Goal: Task Accomplishment & Management: Manage account settings

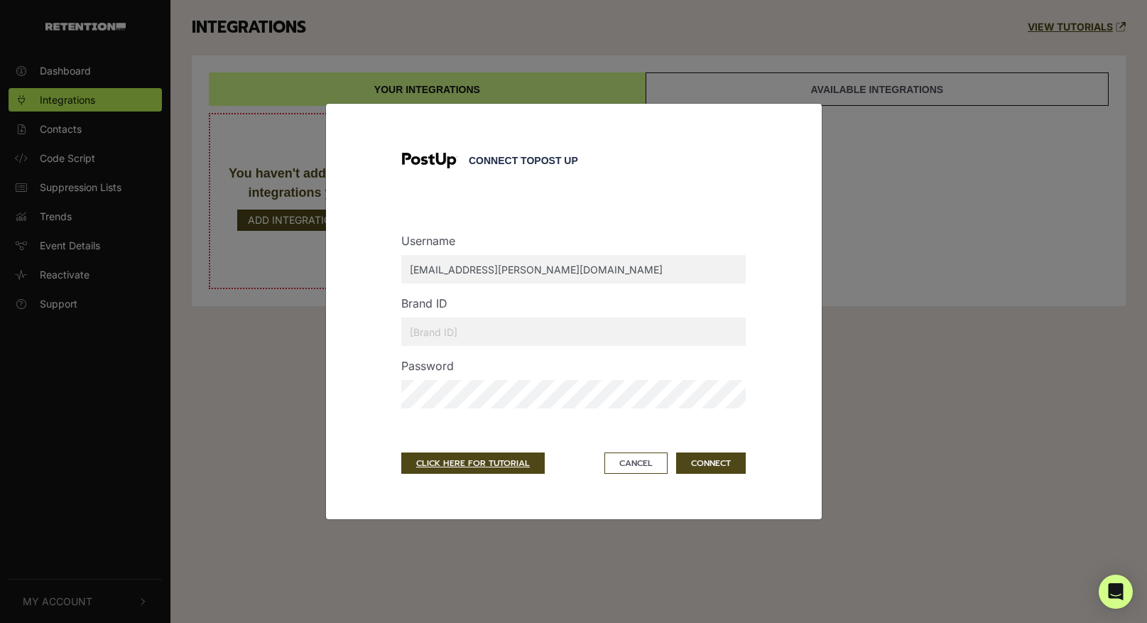
click at [435, 335] on input "text" at bounding box center [573, 331] width 344 height 28
type input "4"
click at [713, 466] on button "CONNECT" at bounding box center [711, 462] width 70 height 21
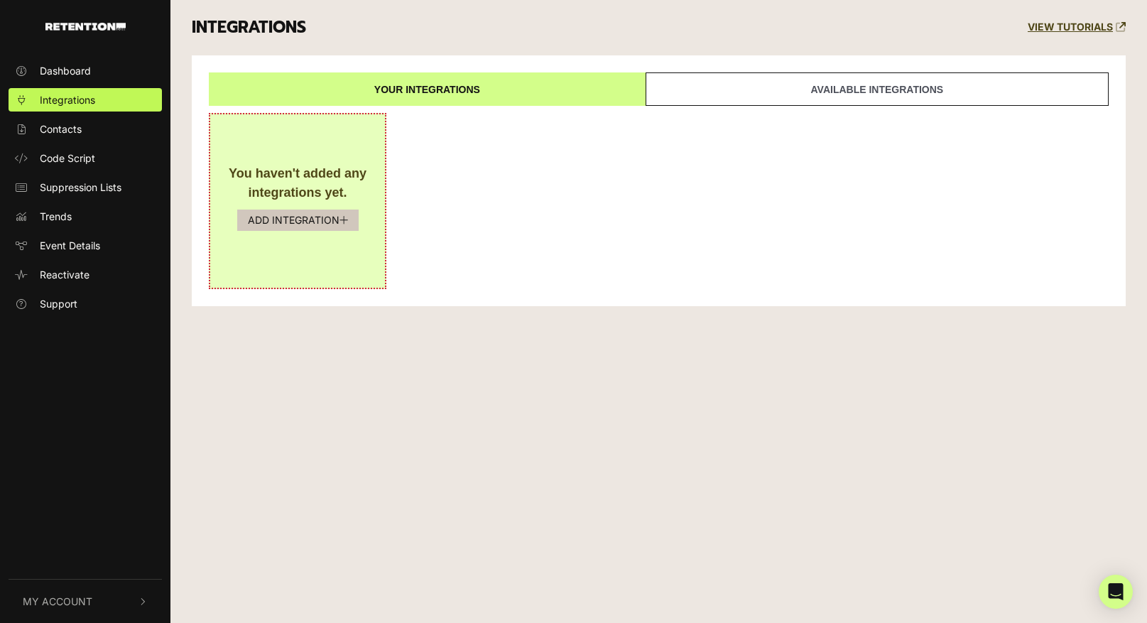
click at [340, 220] on icon "button" at bounding box center [344, 220] width 9 height 10
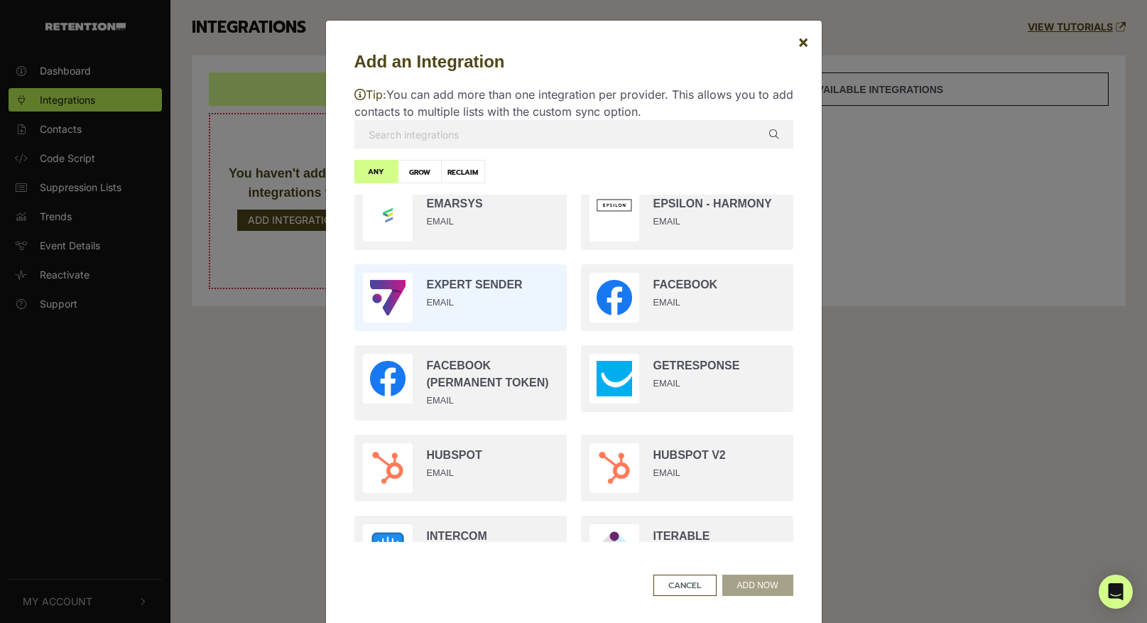
scroll to position [855, 0]
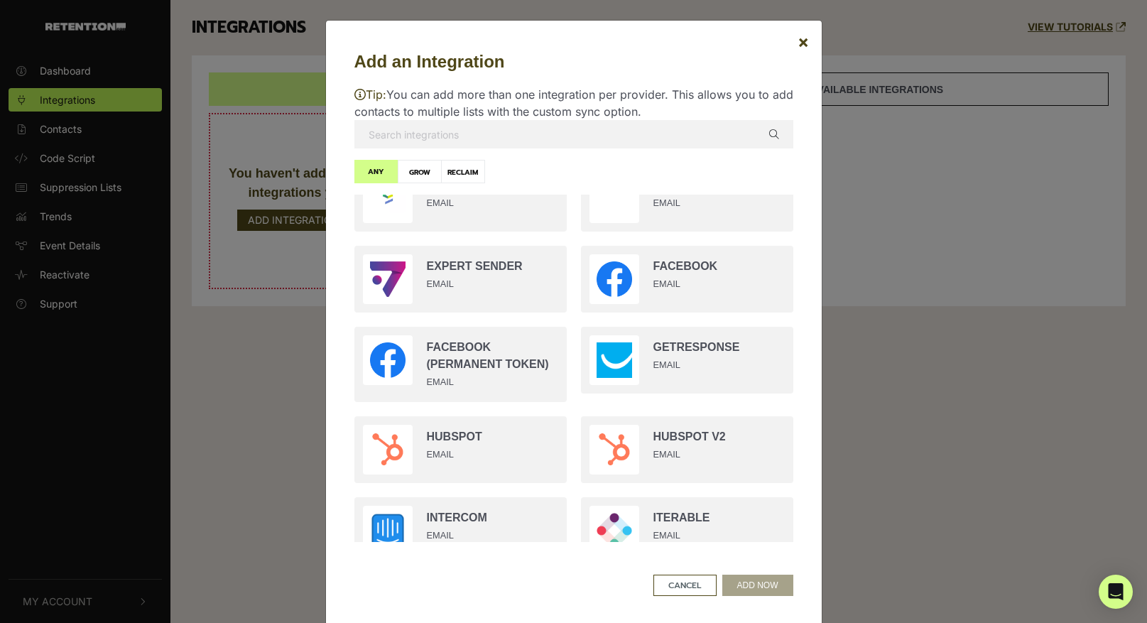
click at [425, 175] on label "GROW" at bounding box center [420, 171] width 44 height 23
radio input "true"
click at [478, 139] on input "text" at bounding box center [573, 134] width 439 height 28
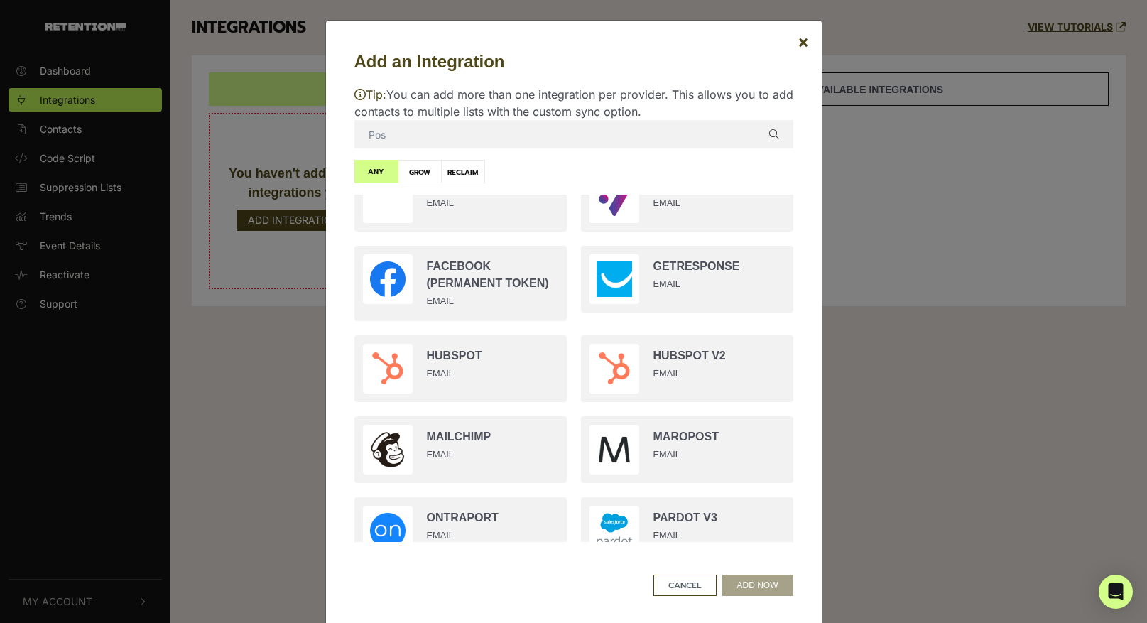
scroll to position [0, 0]
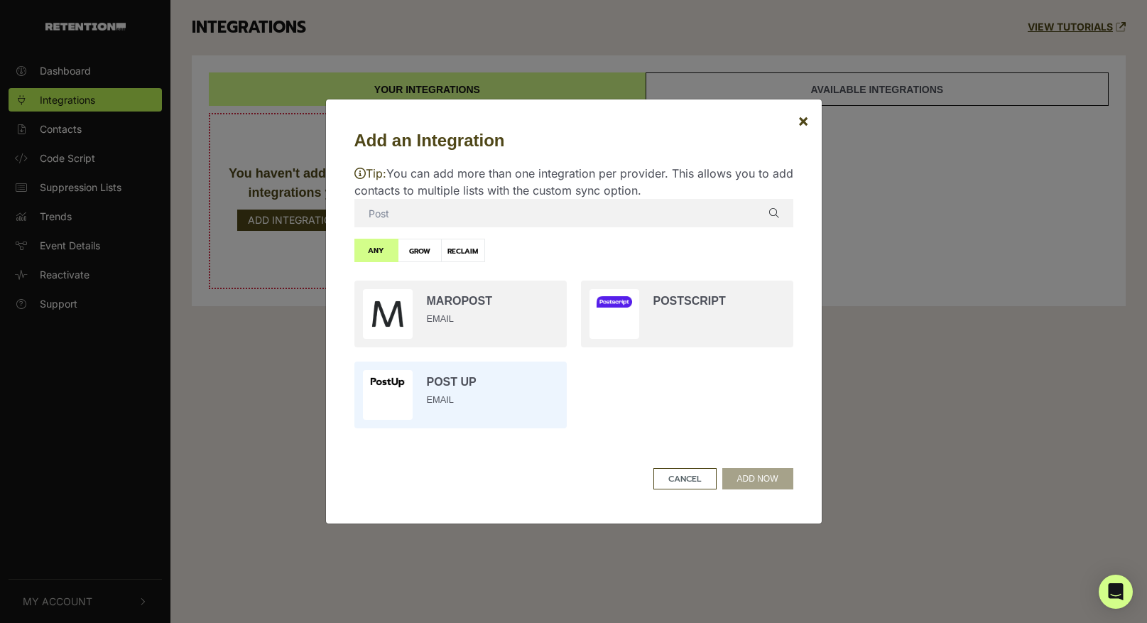
type input "Post"
click at [514, 390] on input "radio" at bounding box center [460, 394] width 227 height 81
radio input "true"
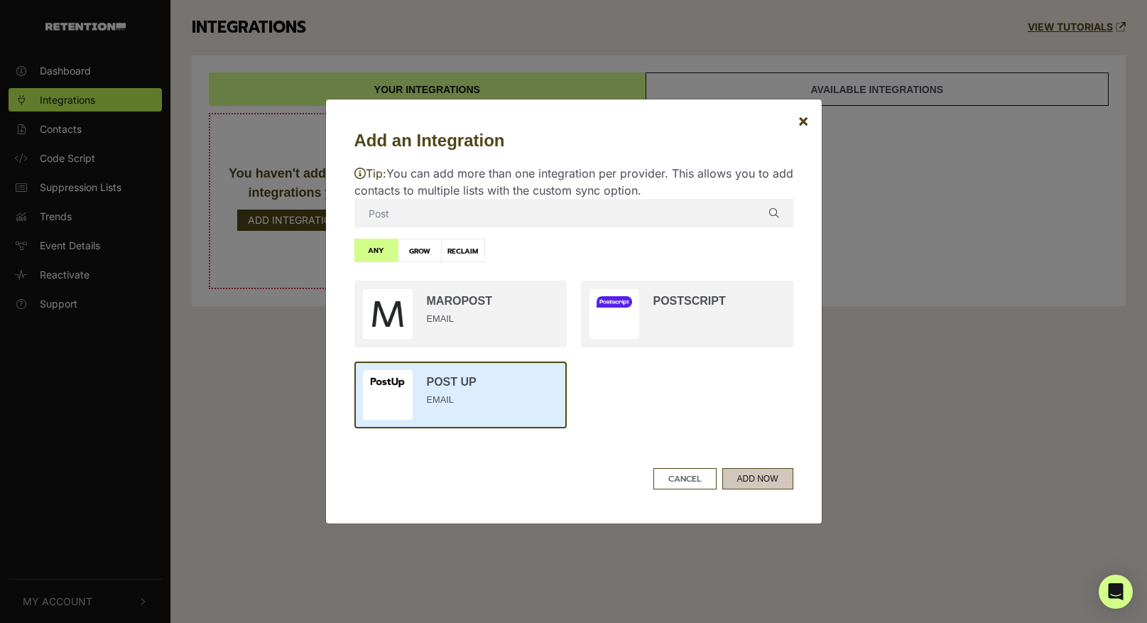
click at [770, 483] on button "ADD NOW" at bounding box center [757, 478] width 71 height 21
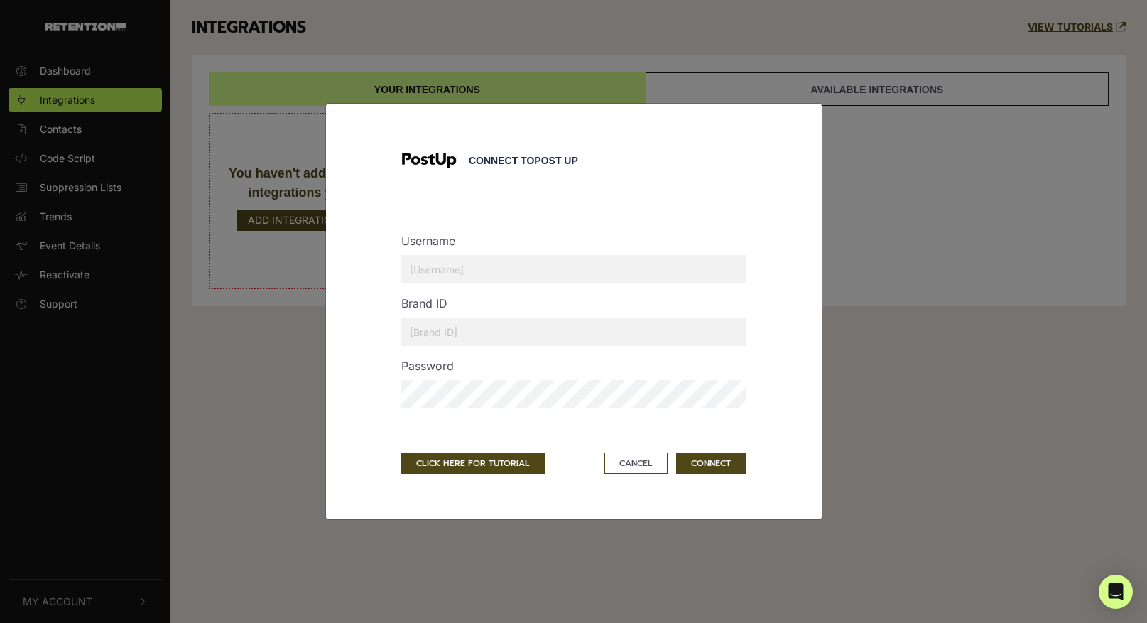
click at [497, 271] on input "text" at bounding box center [573, 269] width 344 height 28
type input "conor.beck@townhall.com"
click at [489, 331] on input "text" at bounding box center [573, 331] width 344 height 28
type input "4"
click at [760, 376] on div "Connect to Post Up Username conor.beck@townhall.com Brand ID 4 Password CLICK H…" at bounding box center [573, 311] width 439 height 359
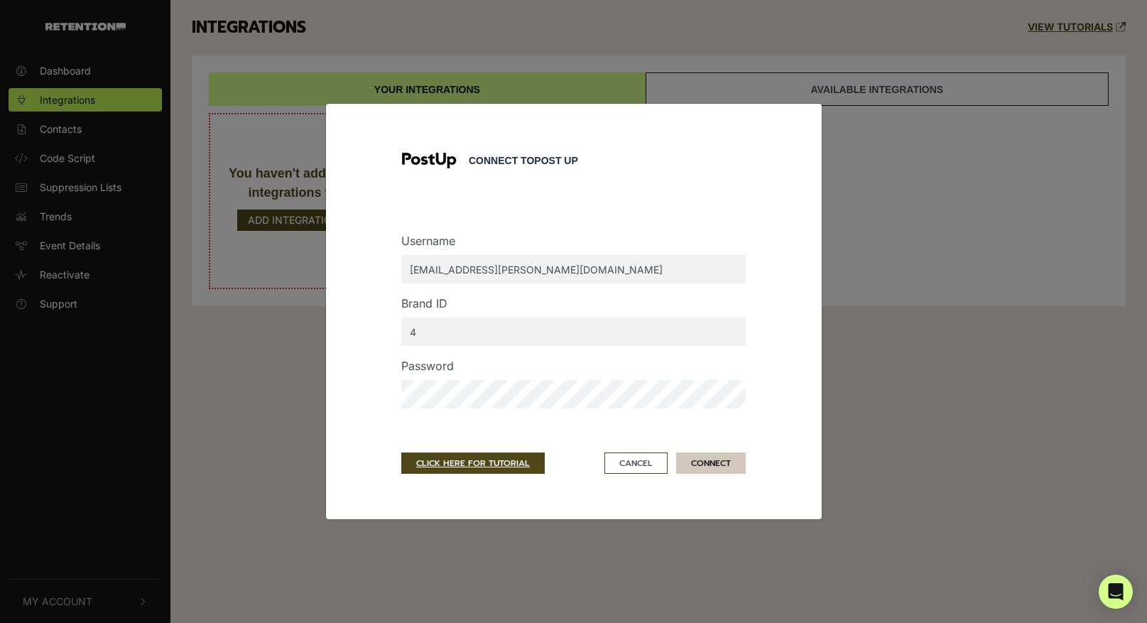
click at [720, 465] on button "CONNECT" at bounding box center [711, 462] width 70 height 21
click at [717, 462] on button "CONNECT" at bounding box center [711, 462] width 70 height 21
click at [722, 462] on button "CONNECT" at bounding box center [711, 462] width 70 height 21
click at [704, 462] on button "CONNECT" at bounding box center [711, 462] width 70 height 21
click at [510, 266] on input "conor.beck@townhall.com" at bounding box center [573, 269] width 344 height 28
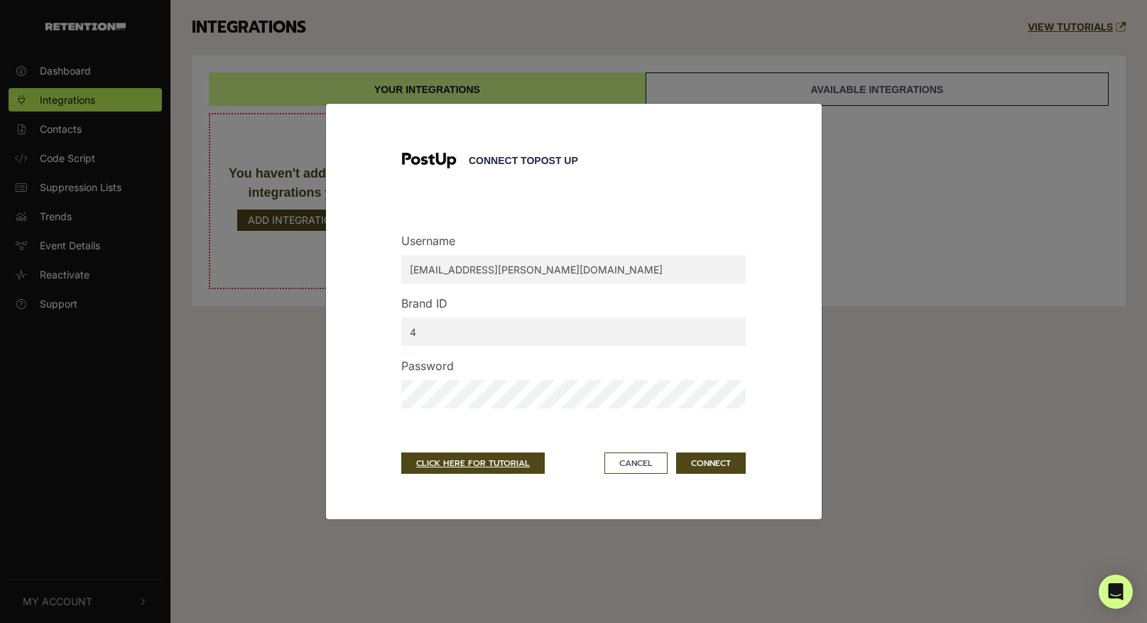
click at [779, 266] on div "Connect to Post Up Username conor.beck@townhallmedia.com Brand ID 4 Password CL…" at bounding box center [573, 311] width 439 height 359
click at [719, 466] on button "CONNECT" at bounding box center [711, 462] width 70 height 21
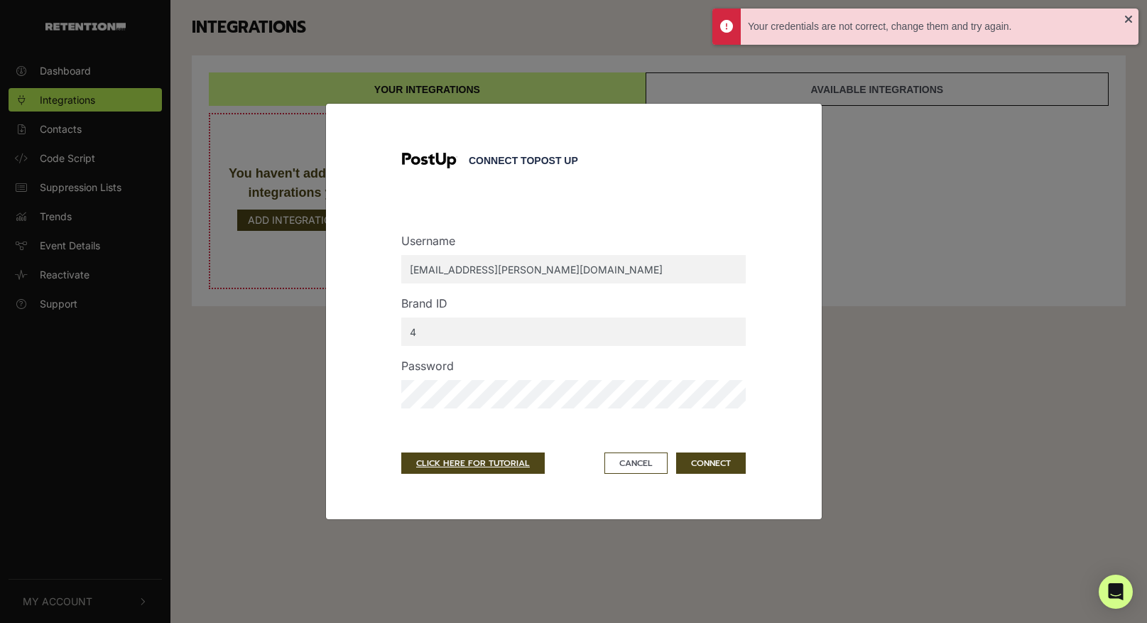
click at [448, 371] on div "Password" at bounding box center [574, 388] width 366 height 63
click at [676, 452] on button "CONNECT" at bounding box center [711, 462] width 70 height 21
click at [523, 459] on link "CLICK HERE FOR TUTORIAL" at bounding box center [472, 462] width 143 height 21
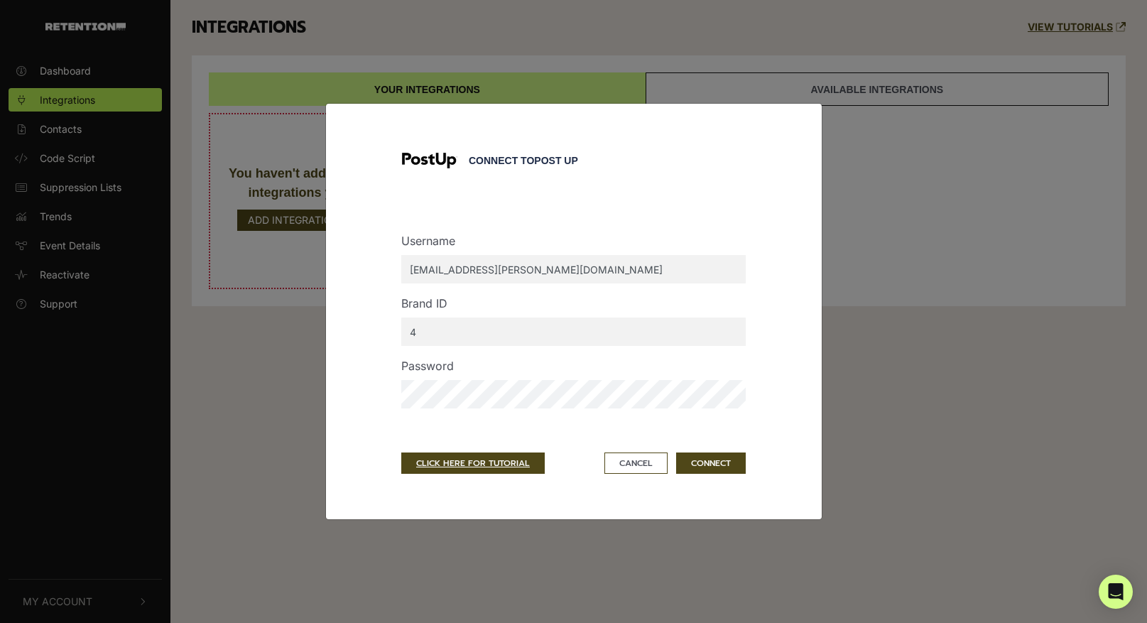
drag, startPoint x: 538, startPoint y: 268, endPoint x: 472, endPoint y: 268, distance: 66.8
click at [472, 268] on input "conor.beck@townhallmedia.com" at bounding box center [573, 269] width 344 height 28
type input "conor.beck@salemnewmedia.com"
click at [792, 238] on div "Connect to Post Up Username conor.beck@salemnewmedia.com Brand ID 4 Password CL…" at bounding box center [573, 311] width 439 height 359
click at [731, 463] on button "CONNECT" at bounding box center [711, 462] width 70 height 21
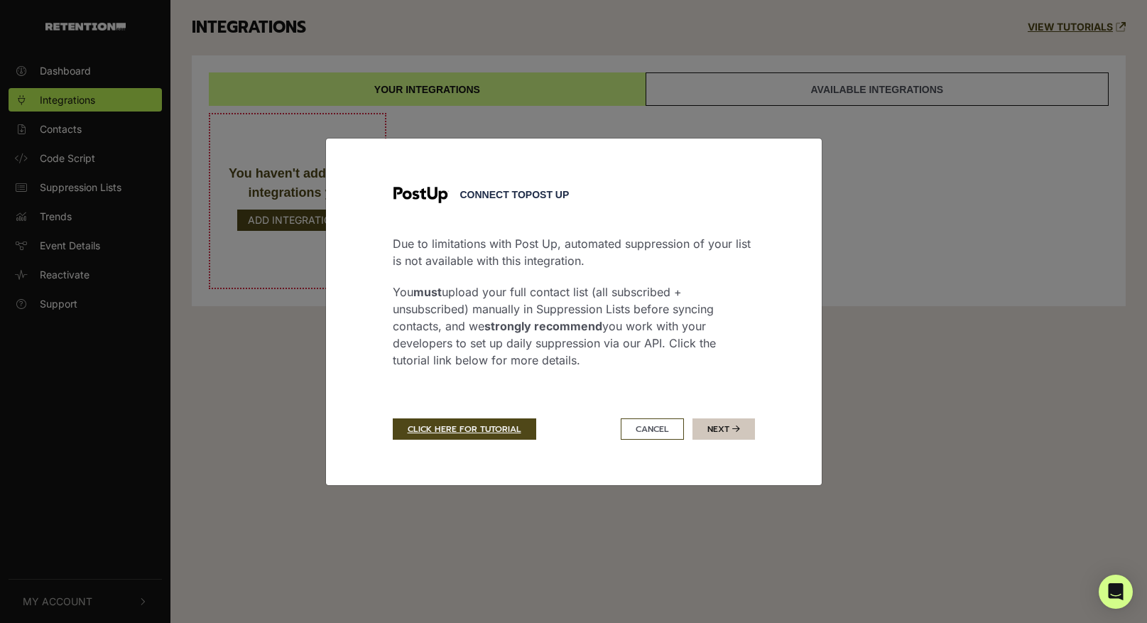
click at [728, 428] on button "Next" at bounding box center [724, 428] width 63 height 21
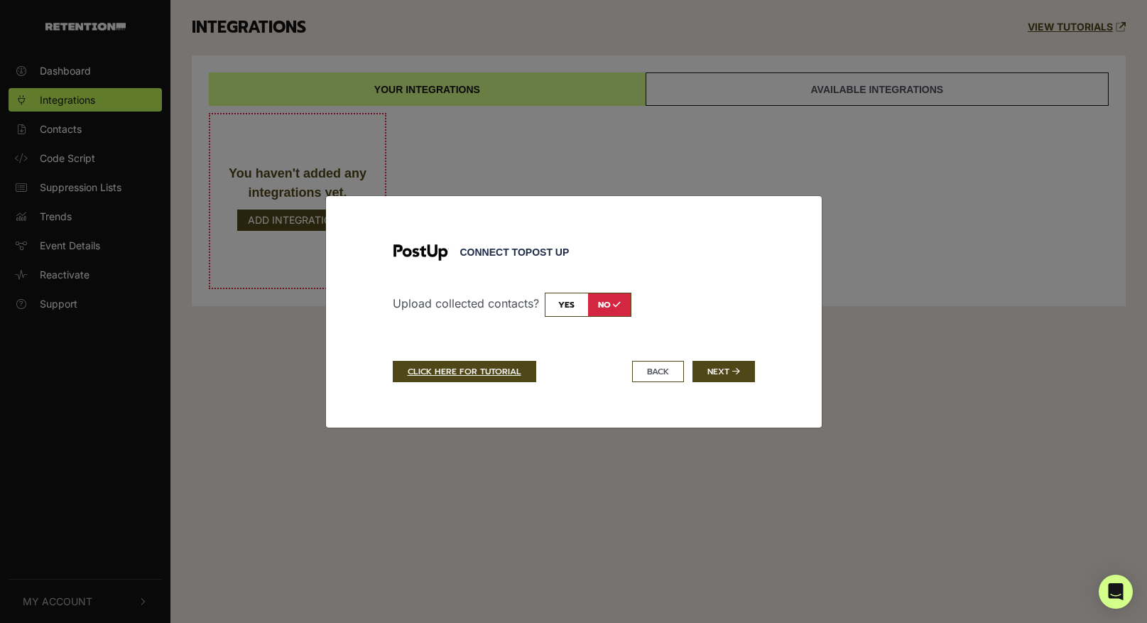
click at [575, 301] on input "checkbox" at bounding box center [588, 305] width 87 height 24
checkbox input "true"
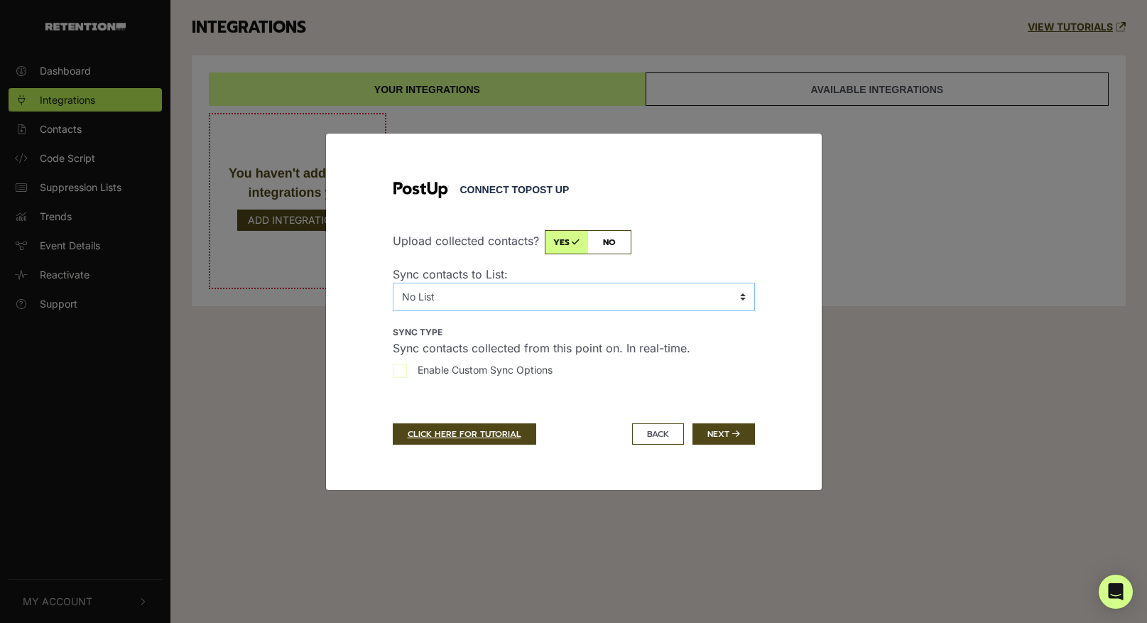
click at [687, 290] on select "No List 1-6-14 Suppression 100Atlanta 100Chicago 100Cleveland 100Dallas 100Hous…" at bounding box center [574, 297] width 362 height 28
select select "1761,TH Newsletter - Retention"
click at [393, 283] on select "No List 1-6-14 Suppression 100Atlanta 100Chicago 100Cleveland 100Dallas 100Hous…" at bounding box center [574, 297] width 362 height 28
click at [731, 437] on button "Next" at bounding box center [724, 433] width 63 height 21
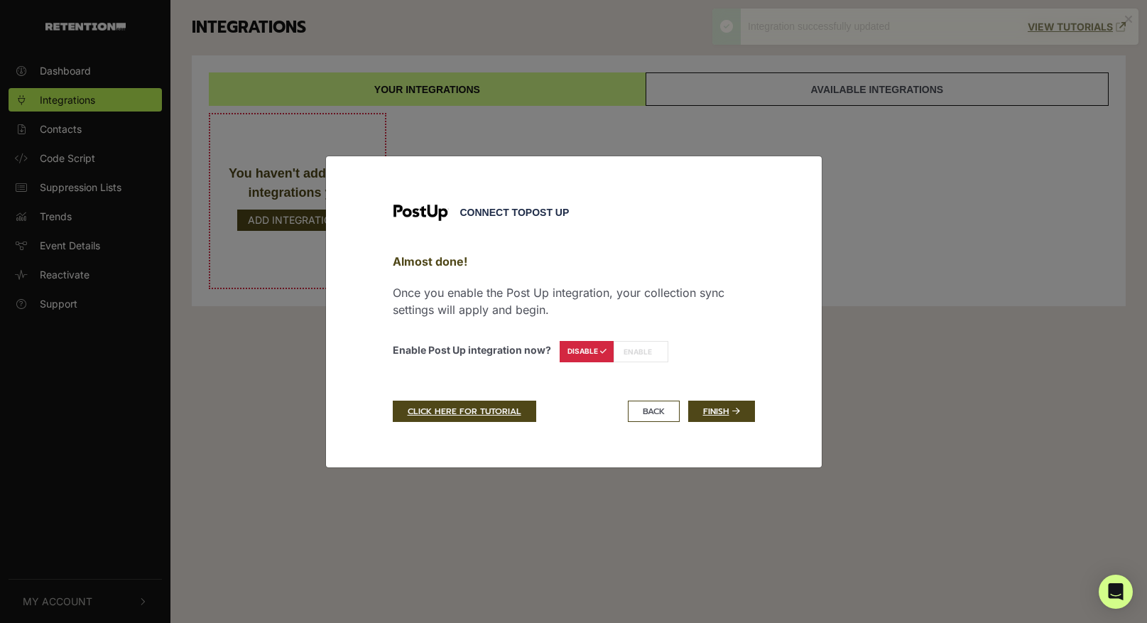
click at [639, 350] on label "ENABLE" at bounding box center [641, 351] width 55 height 21
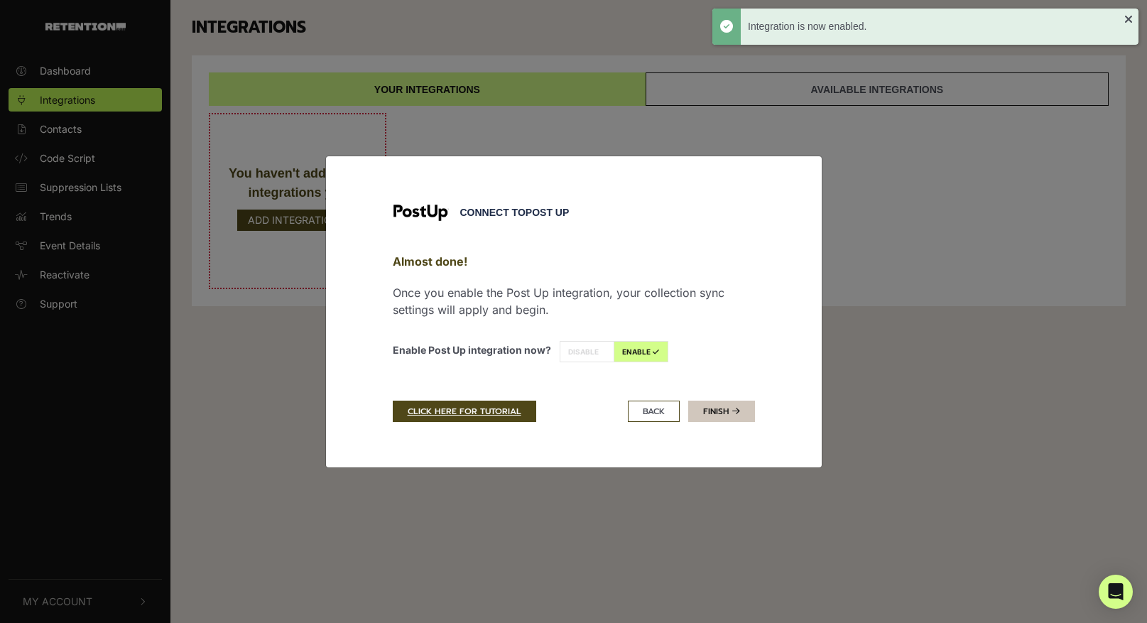
click at [727, 413] on link "Finish" at bounding box center [721, 411] width 67 height 21
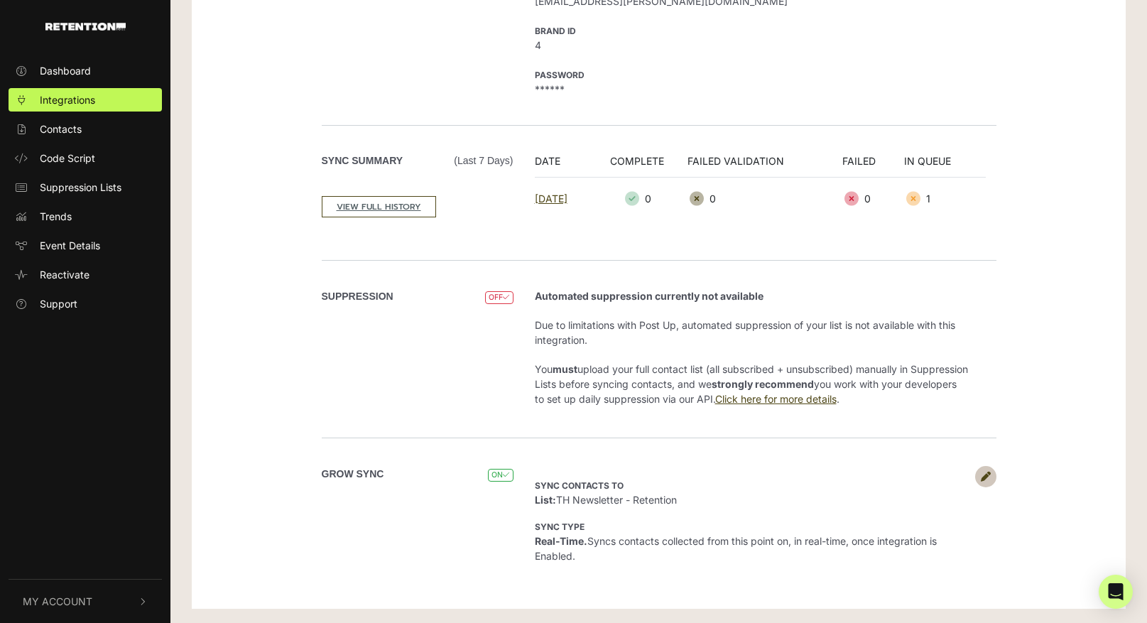
scroll to position [116, 0]
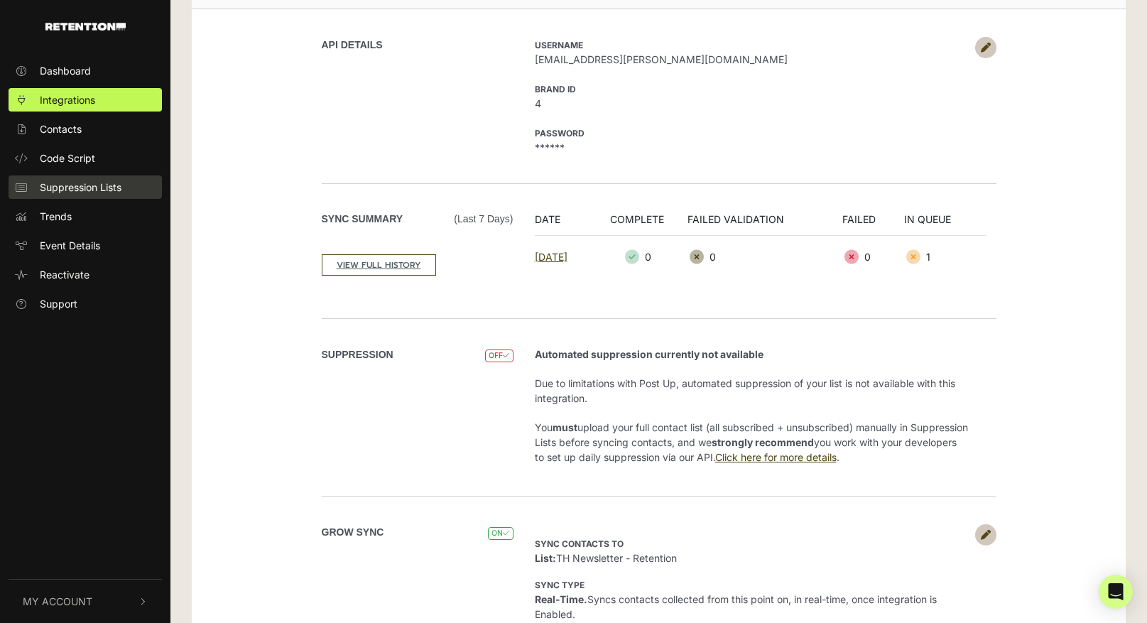
click at [92, 183] on span "Suppression Lists" at bounding box center [81, 187] width 82 height 15
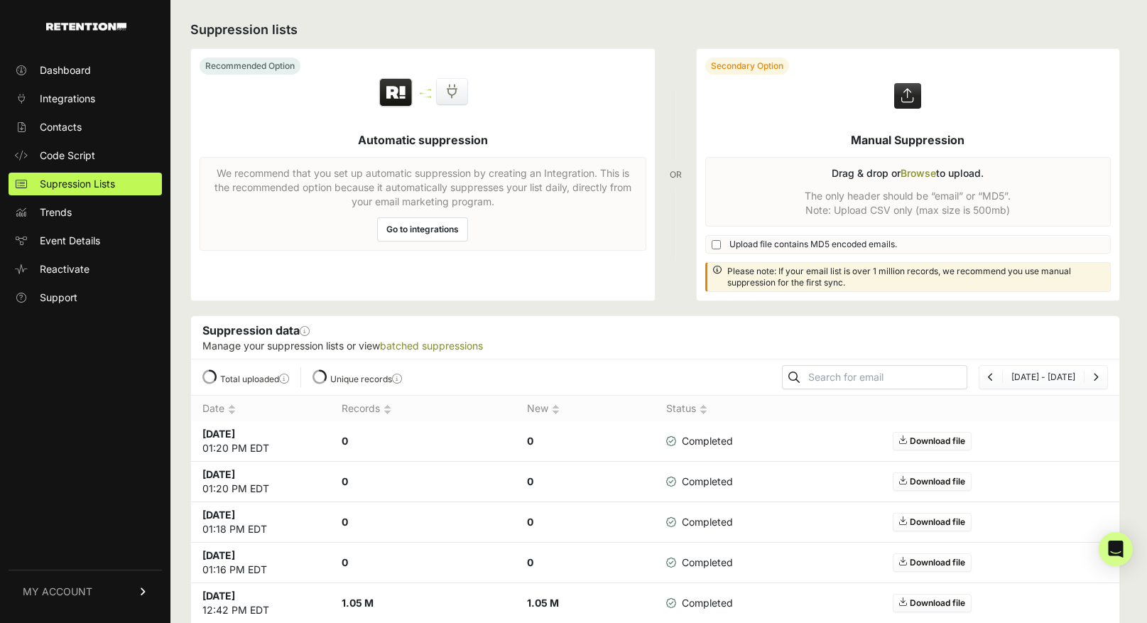
scroll to position [75, 0]
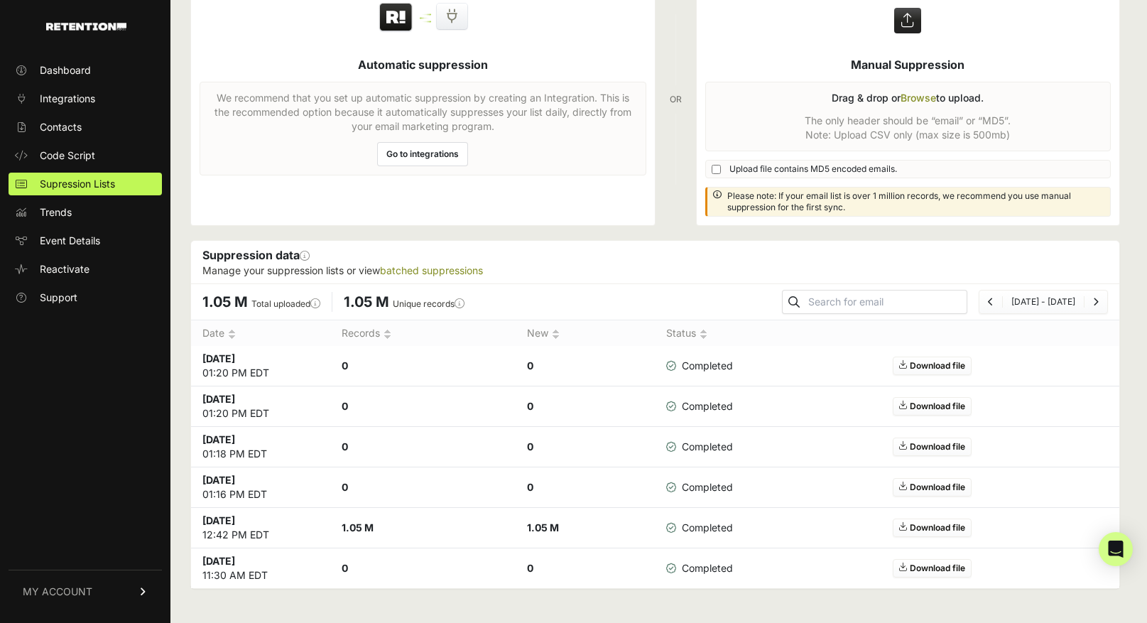
click at [930, 523] on link "Download file" at bounding box center [932, 527] width 79 height 18
click at [937, 366] on link "Download file" at bounding box center [932, 366] width 79 height 18
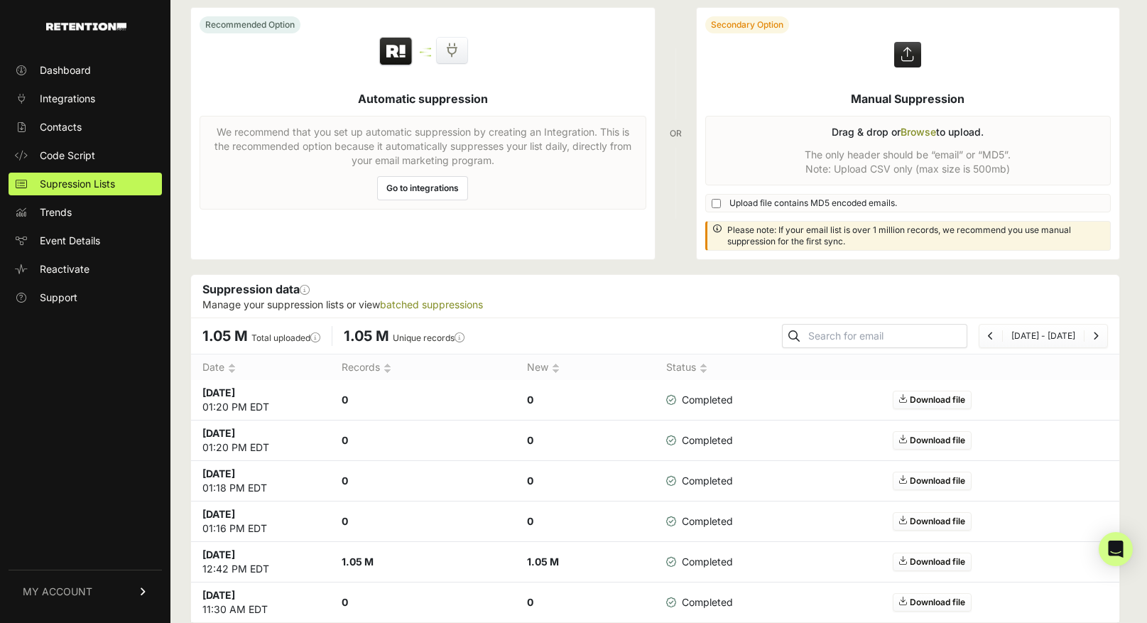
scroll to position [24, 0]
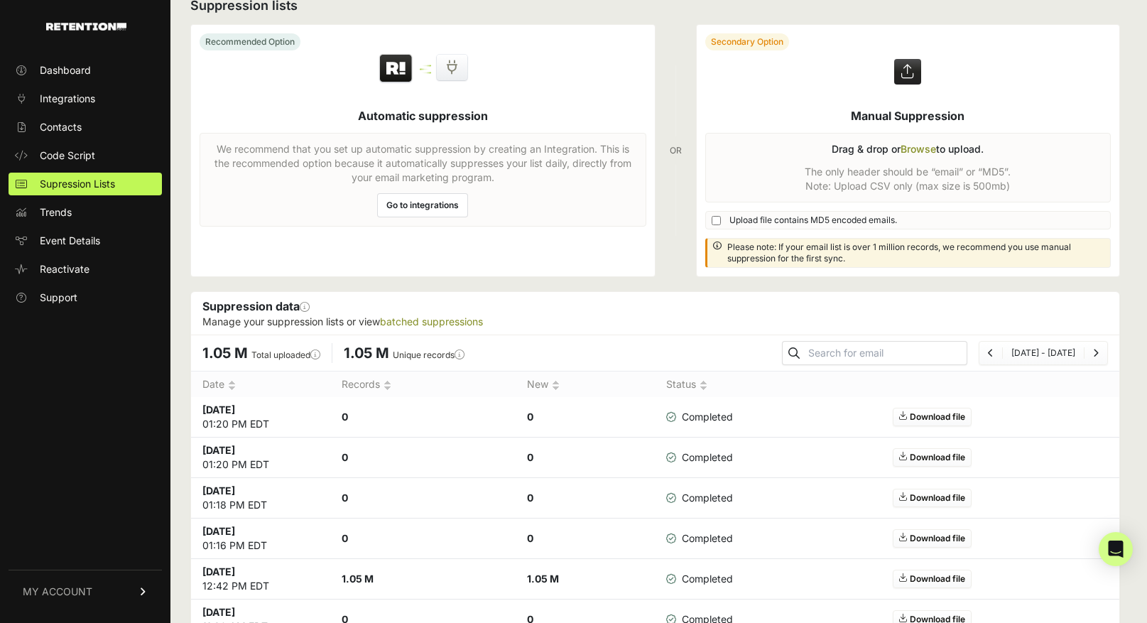
click at [717, 221] on input "Upload file contains MD5 encoded emails." at bounding box center [716, 220] width 9 height 9
checkbox input "true"
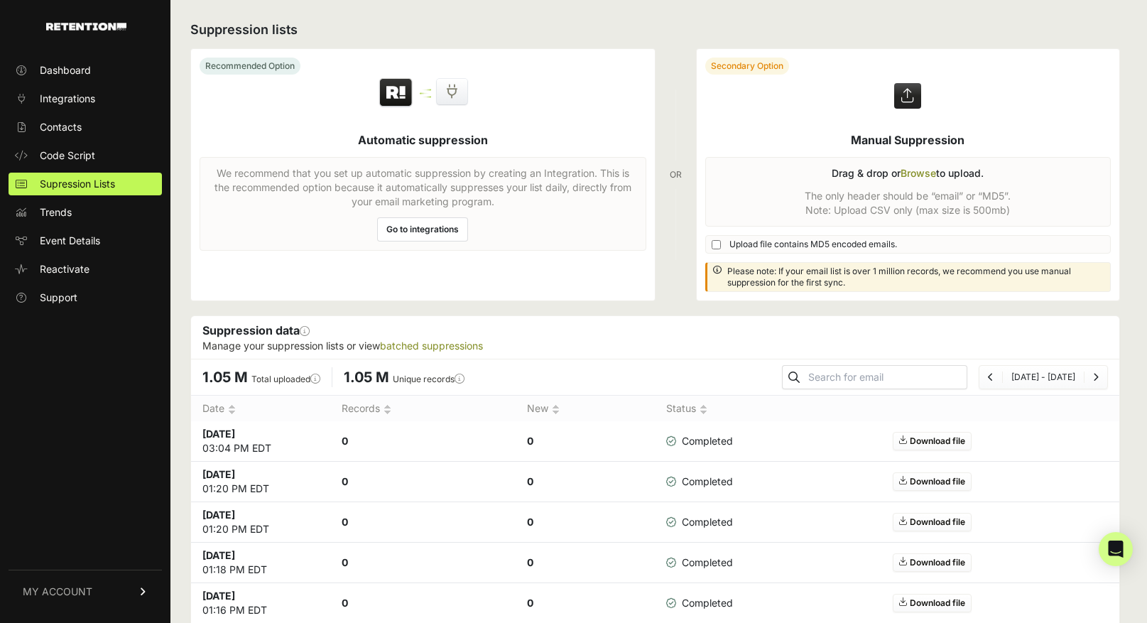
click at [368, 405] on th "Records" at bounding box center [422, 409] width 185 height 26
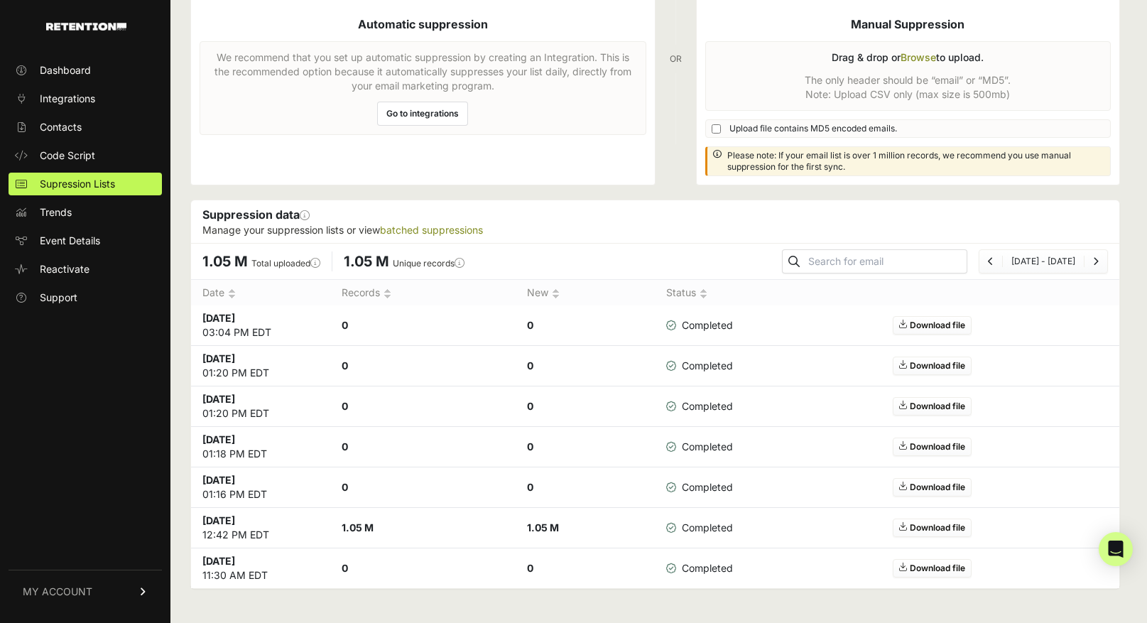
click at [532, 531] on strong "1.05 M" at bounding box center [543, 527] width 32 height 12
click at [994, 262] on icon "Previous" at bounding box center [991, 261] width 6 height 9
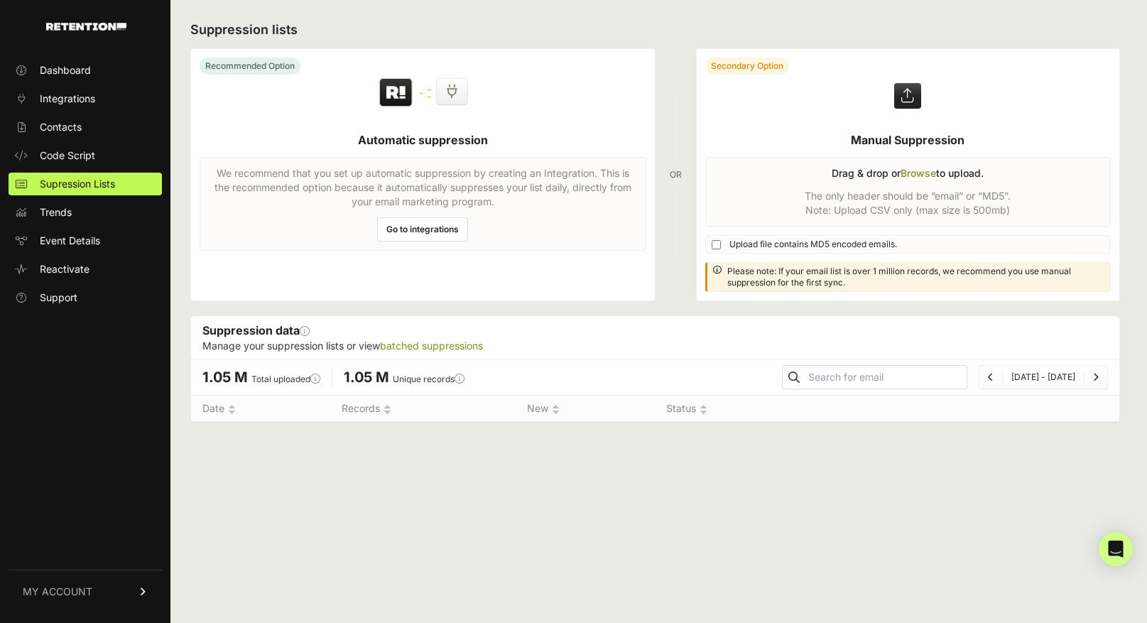
click at [1095, 374] on icon "Next" at bounding box center [1096, 377] width 6 height 9
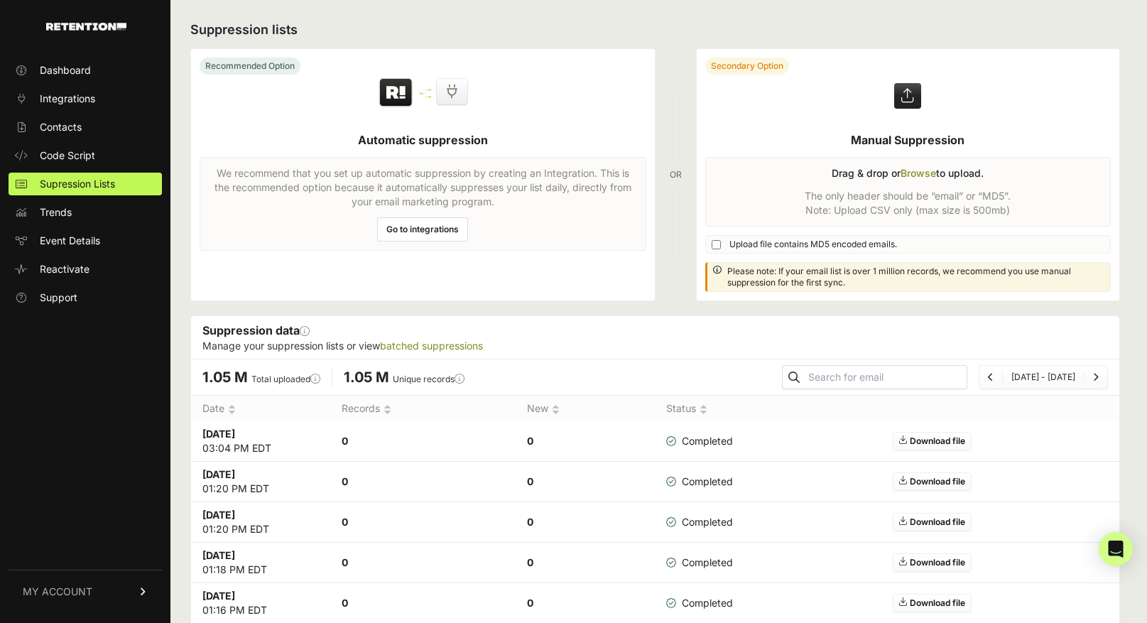
click at [714, 244] on input "Upload file contains MD5 encoded emails." at bounding box center [716, 244] width 9 height 9
checkbox input "true"
click at [671, 441] on icon at bounding box center [671, 441] width 10 height 10
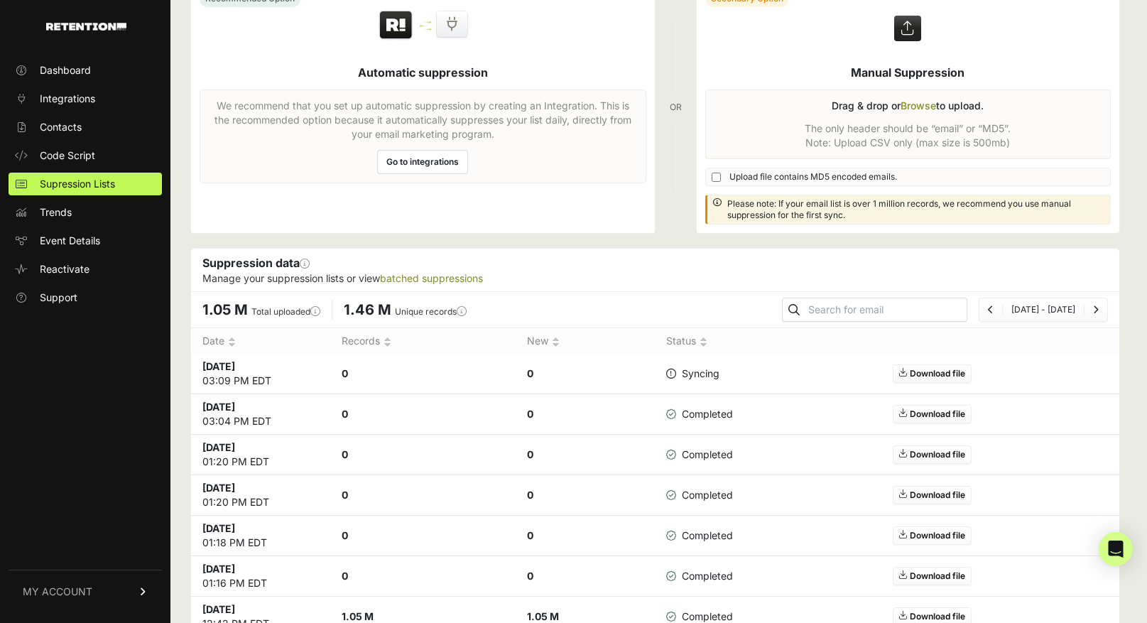
scroll to position [59, 0]
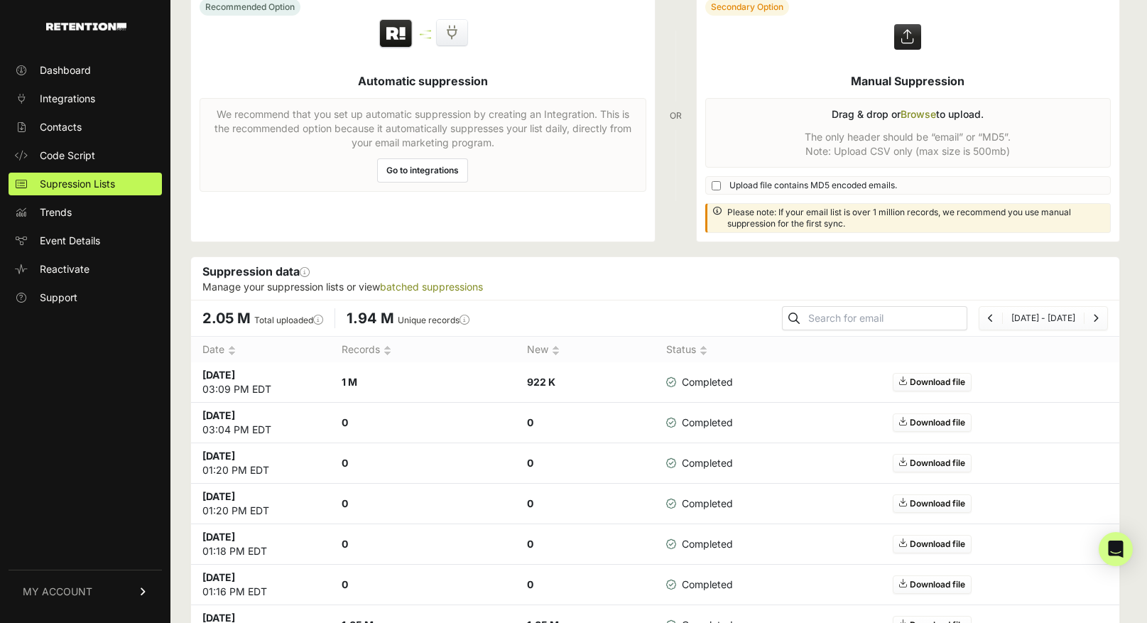
scroll to position [59, 0]
click at [714, 184] on input "Upload file contains MD5 encoded emails." at bounding box center [716, 185] width 9 height 9
checkbox input "true"
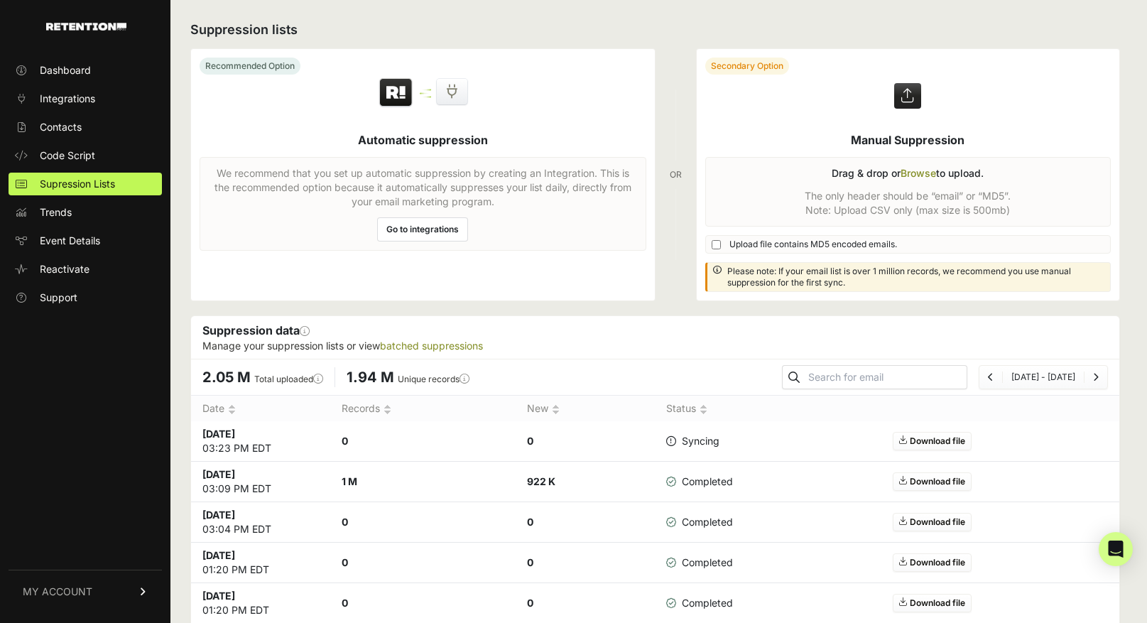
click at [670, 440] on icon at bounding box center [671, 441] width 10 height 10
click at [714, 247] on input "Upload file contains MD5 encoded emails." at bounding box center [716, 244] width 9 height 9
checkbox input "true"
click at [713, 243] on input "Upload file contains MD5 encoded emails." at bounding box center [716, 244] width 9 height 9
checkbox input "true"
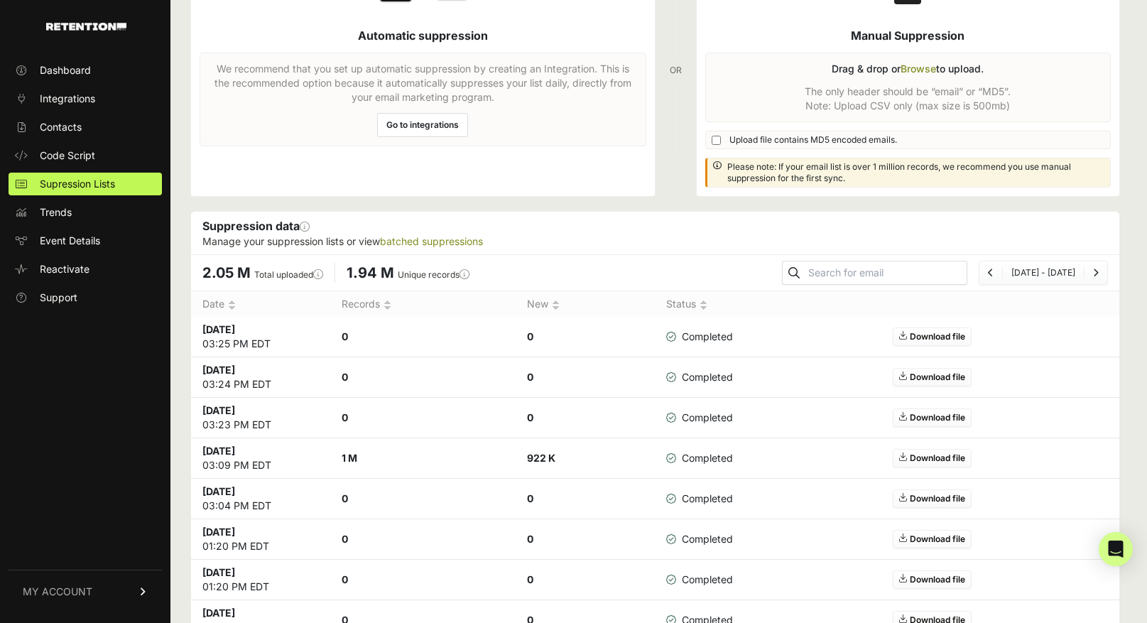
scroll to position [113, 0]
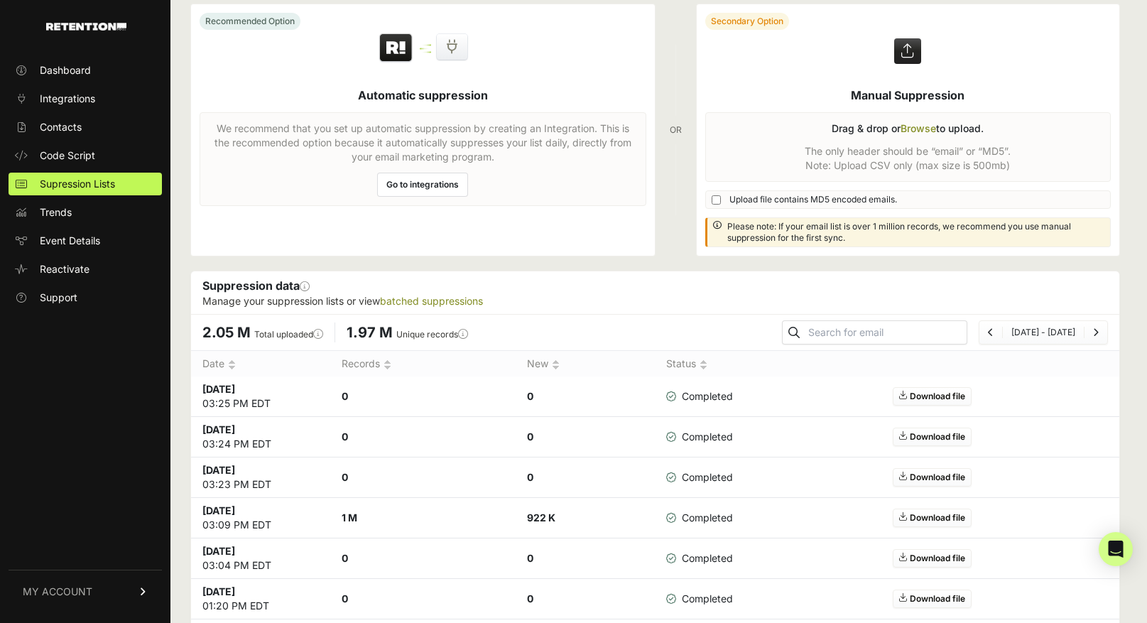
scroll to position [150, 0]
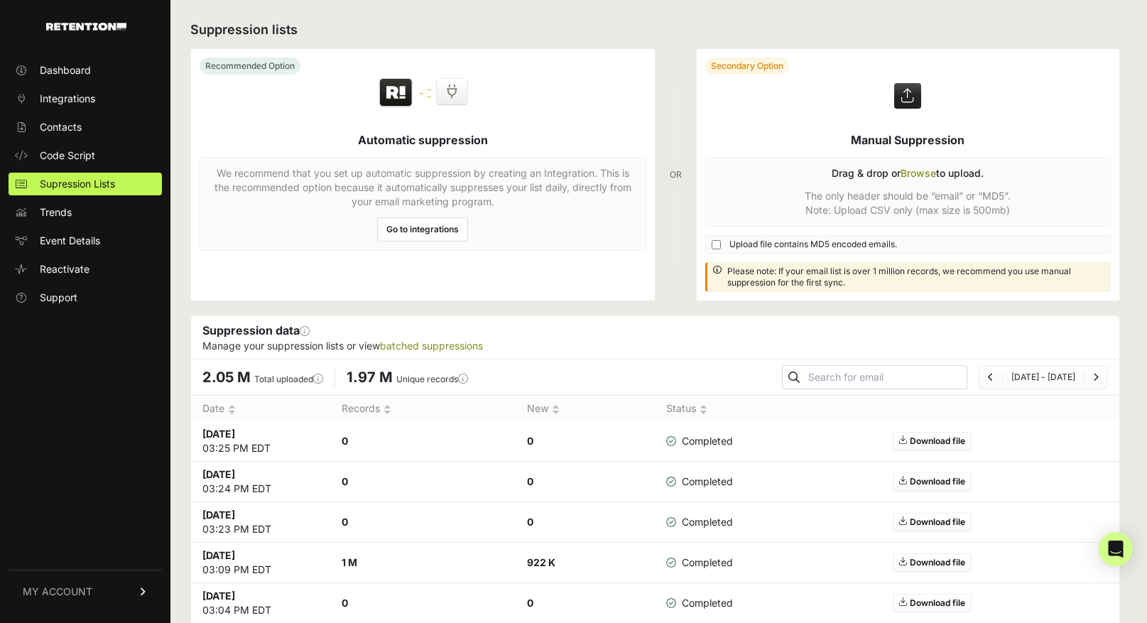
click at [148, 589] on icon at bounding box center [144, 591] width 10 height 9
click at [150, 416] on link "MY ACCOUNT" at bounding box center [85, 426] width 153 height 43
